Goal: Task Accomplishment & Management: Manage account settings

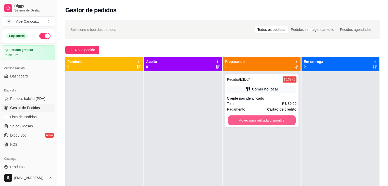
click at [253, 120] on button "Mover para retirada disponível" at bounding box center [262, 120] width 68 height 10
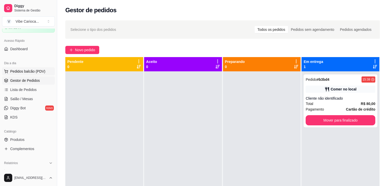
click at [22, 73] on span "Pedidos balcão (PDV)" at bounding box center [27, 71] width 35 height 5
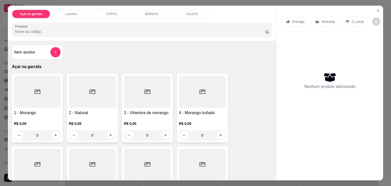
click at [72, 32] on input "Pesquisa" at bounding box center [140, 31] width 250 height 5
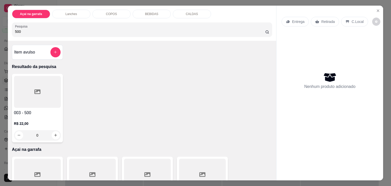
type input "500"
click at [42, 85] on div at bounding box center [37, 92] width 47 height 32
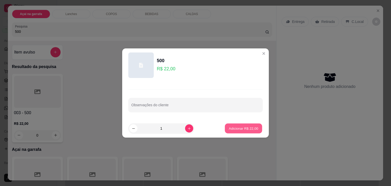
click at [230, 129] on p "Adicionar R$ 22,00" at bounding box center [244, 128] width 30 height 5
type input "1"
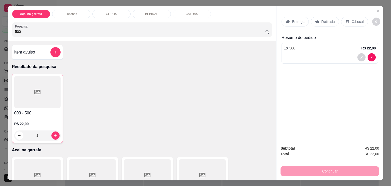
click at [353, 20] on p "C.Local" at bounding box center [358, 21] width 12 height 5
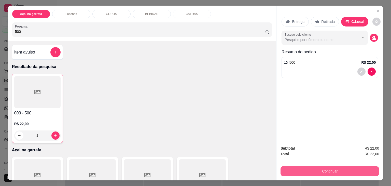
click at [324, 166] on button "Continuar" at bounding box center [330, 171] width 99 height 10
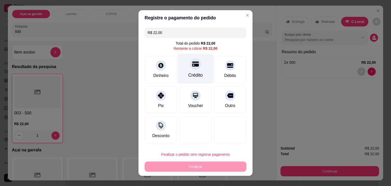
click at [189, 75] on div "Crédito" at bounding box center [196, 75] width 15 height 7
type input "R$ 0,00"
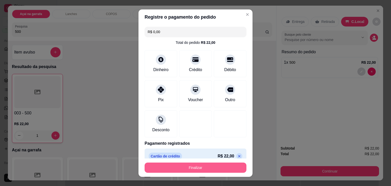
click at [197, 165] on button "Finalizar" at bounding box center [196, 168] width 102 height 10
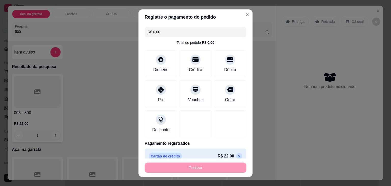
type input "0"
type input "-R$ 22,00"
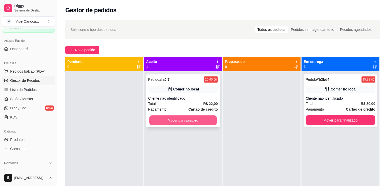
click at [183, 123] on button "Mover para preparo" at bounding box center [183, 120] width 68 height 10
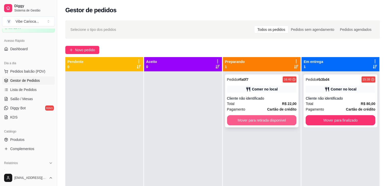
click at [282, 121] on button "Mover para retirada disponível" at bounding box center [262, 120] width 70 height 10
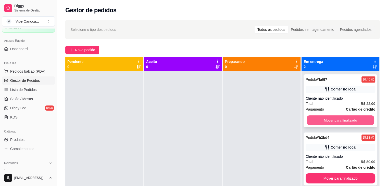
click at [307, 118] on button "Mover para finalizado" at bounding box center [340, 120] width 68 height 10
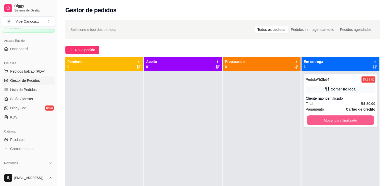
click at [307, 118] on button "Mover para finalizado" at bounding box center [340, 120] width 68 height 10
